Goal: Find contact information: Find contact information

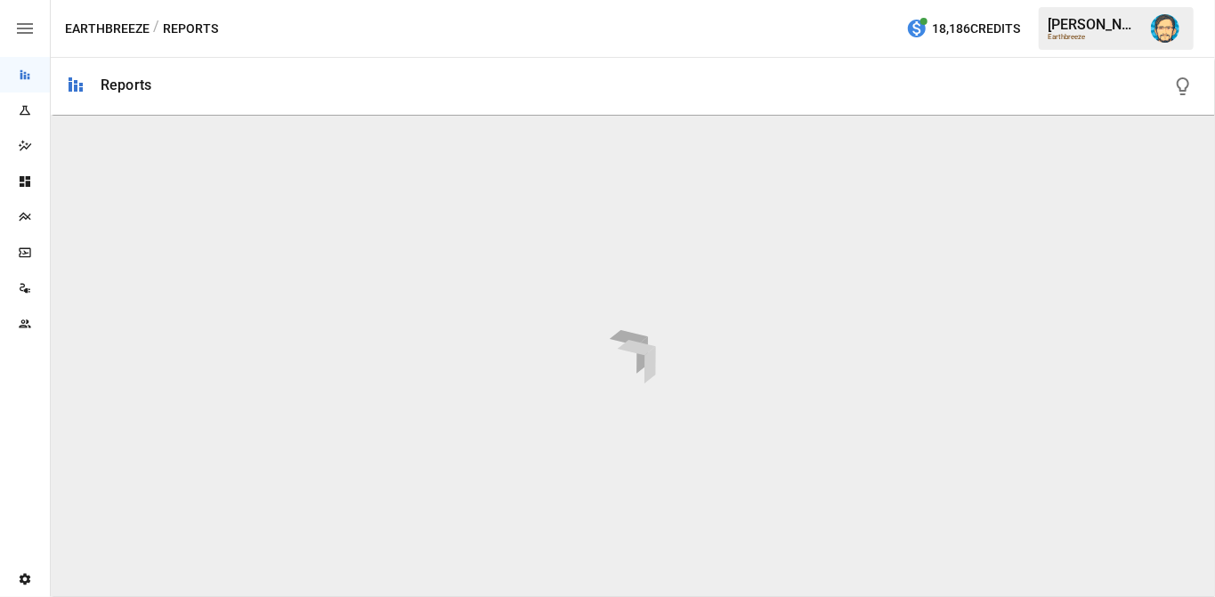
click at [27, 327] on icon "Team" at bounding box center [25, 324] width 12 height 8
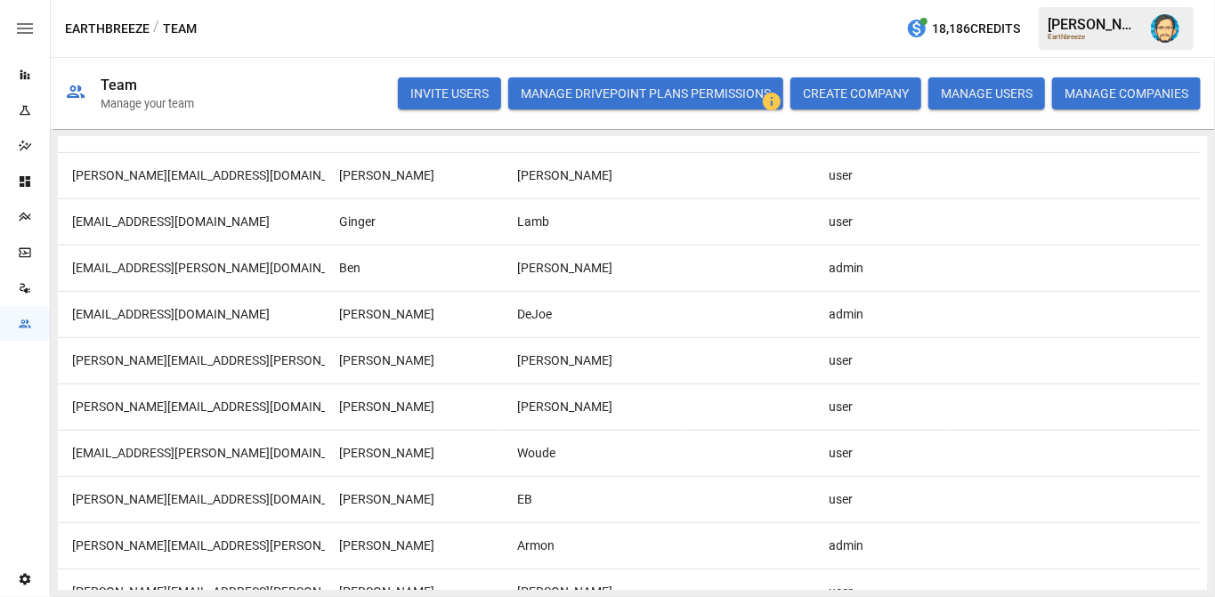
scroll to position [458, 0]
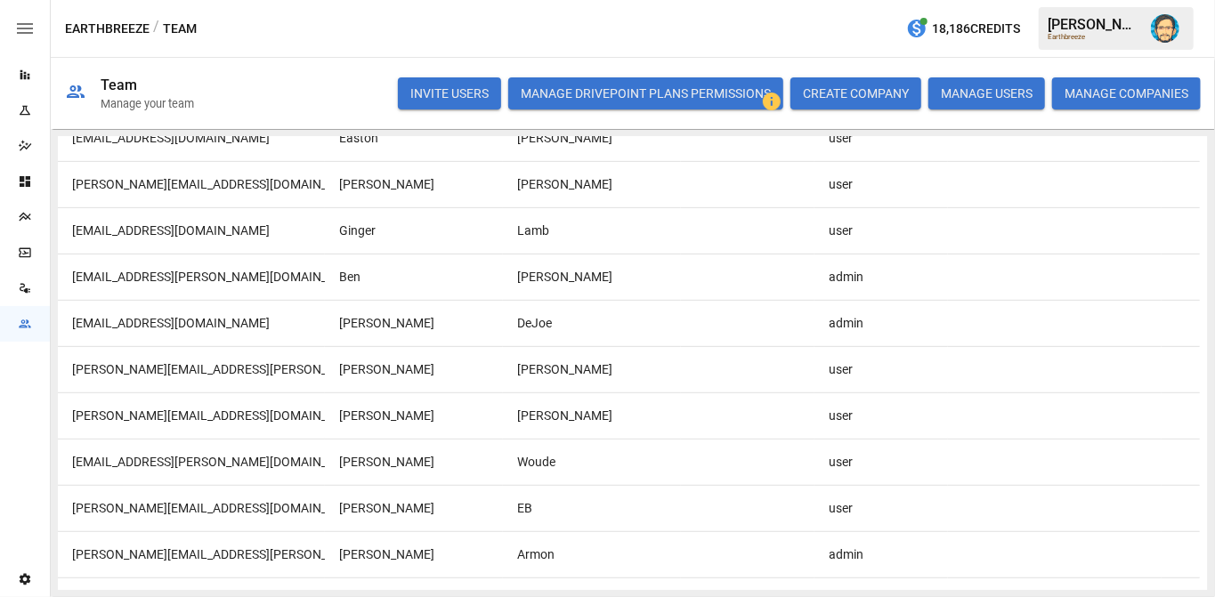
click at [94, 322] on div "[EMAIL_ADDRESS][DOMAIN_NAME]" at bounding box center [191, 323] width 267 height 46
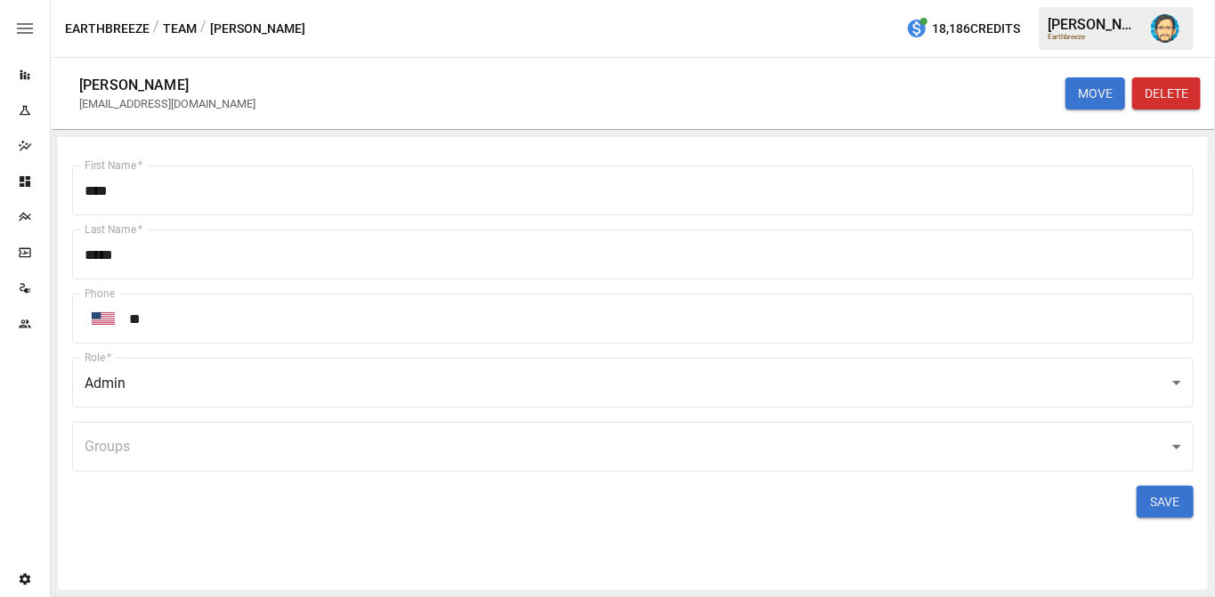
click at [92, 101] on div "[EMAIL_ADDRESS][DOMAIN_NAME]" at bounding box center [167, 103] width 176 height 13
drag, startPoint x: 92, startPoint y: 101, endPoint x: 164, endPoint y: 102, distance: 72.1
click at [164, 102] on div "[EMAIL_ADDRESS][DOMAIN_NAME]" at bounding box center [167, 103] width 176 height 13
copy div "[EMAIL_ADDRESS][DOMAIN_NAME]"
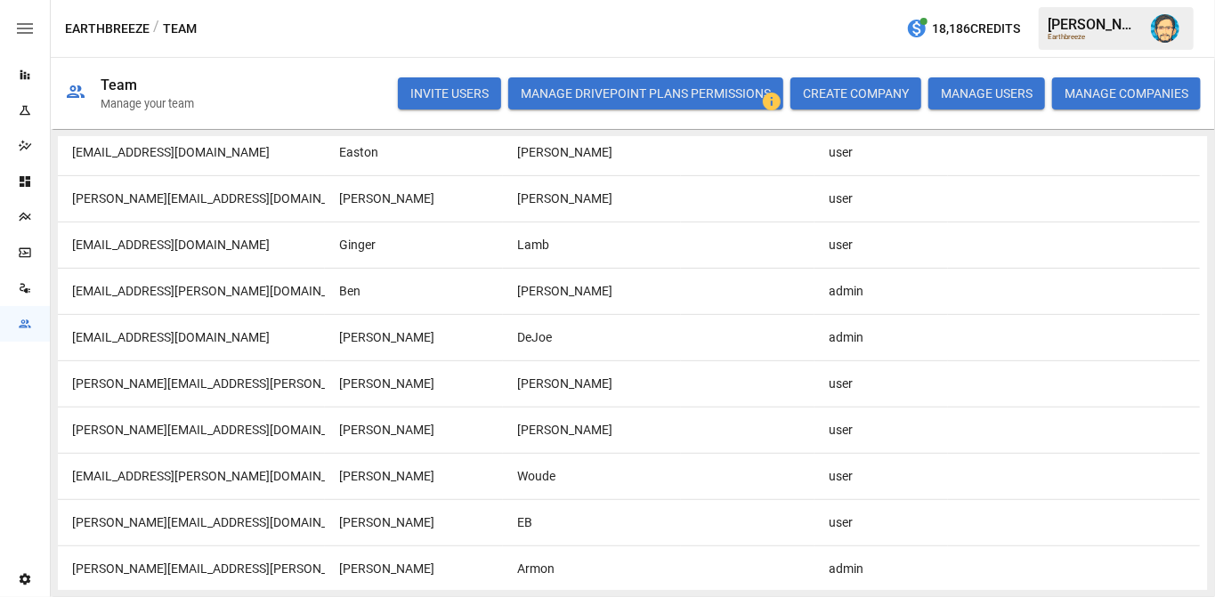
scroll to position [408, 0]
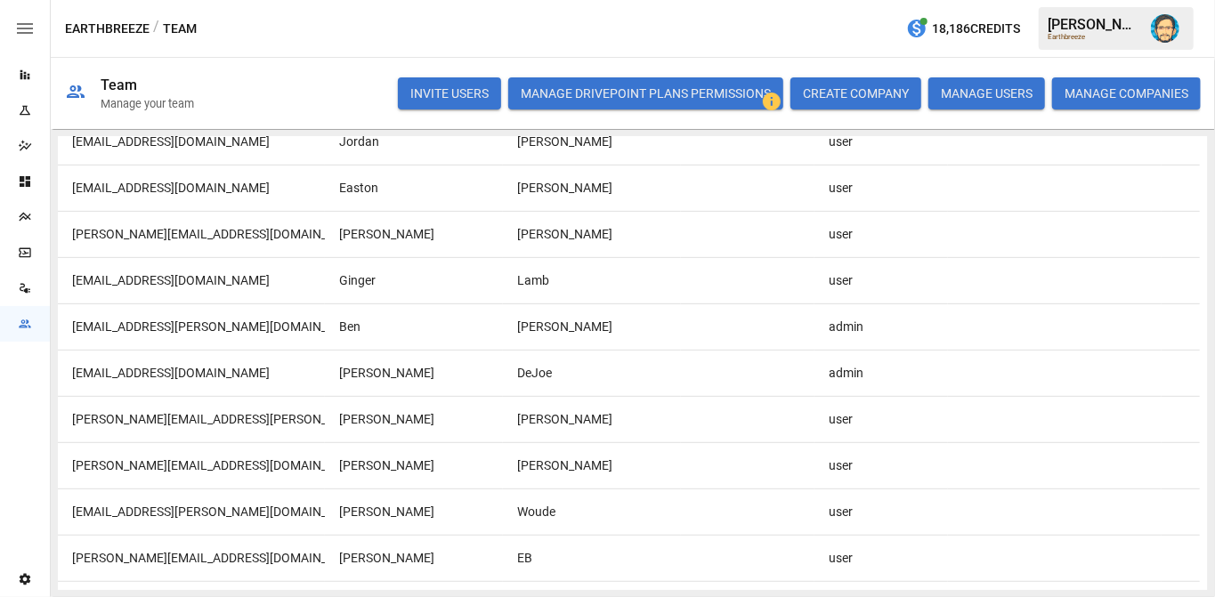
click at [190, 374] on div "[EMAIL_ADDRESS][DOMAIN_NAME]" at bounding box center [191, 373] width 267 height 46
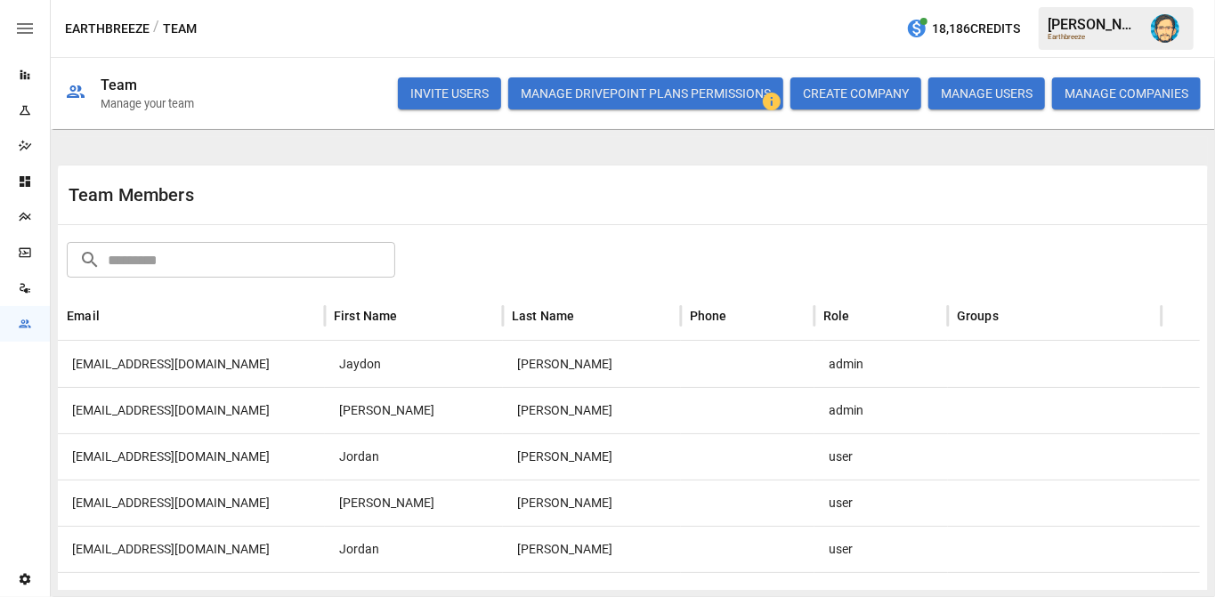
click at [1163, 33] on img "Dana Basken" at bounding box center [1165, 28] width 28 height 28
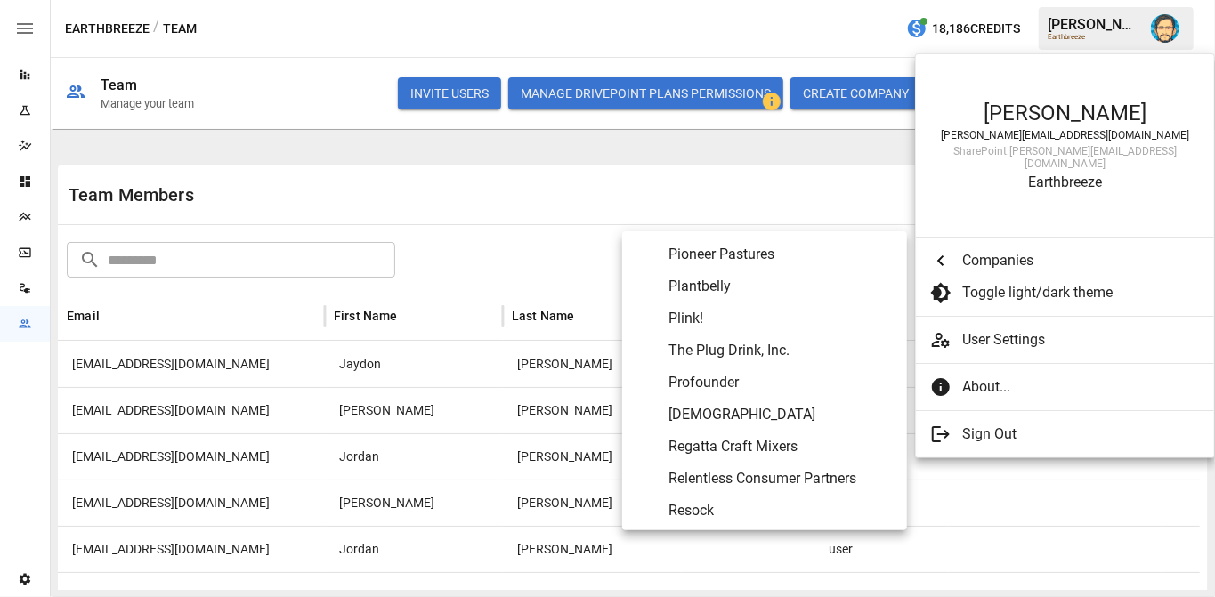
scroll to position [6900, 0]
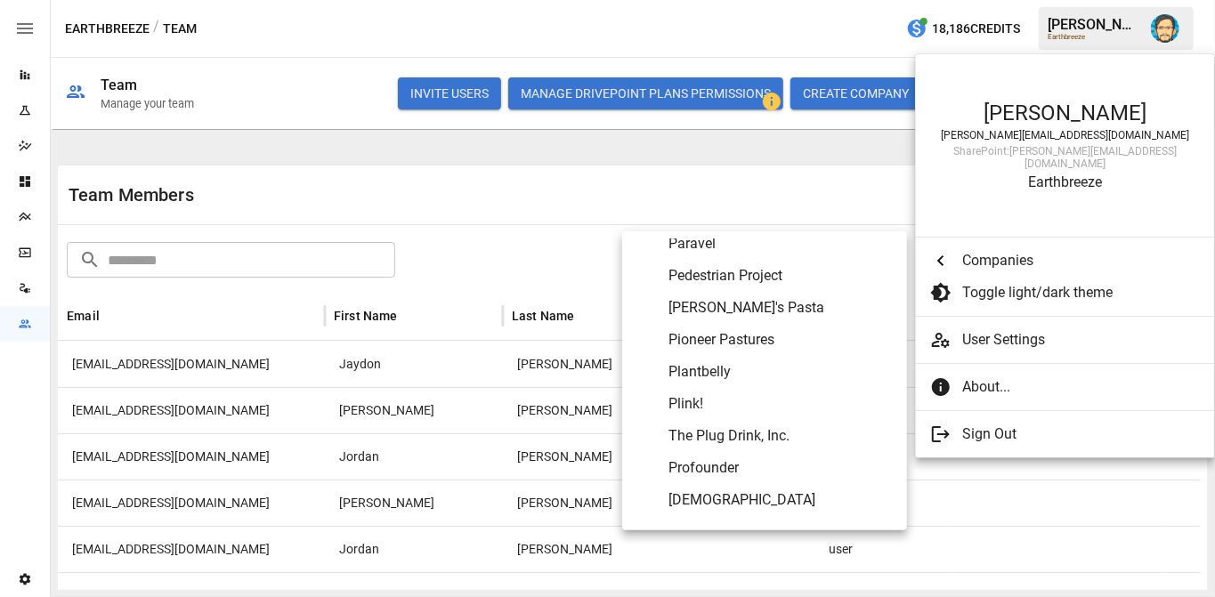
click at [756, 341] on span "Pioneer Pastures" at bounding box center [780, 339] width 224 height 21
